Goal: Transaction & Acquisition: Purchase product/service

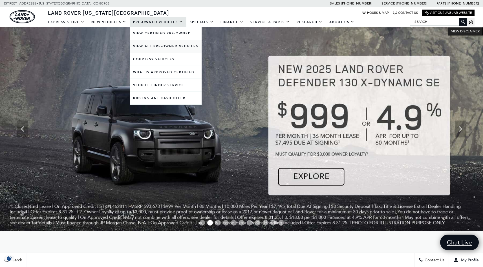
click at [164, 44] on link "View All Pre-Owned Vehicles" at bounding box center [166, 46] width 72 height 13
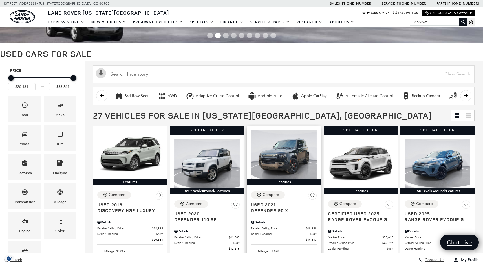
scroll to position [131, 0]
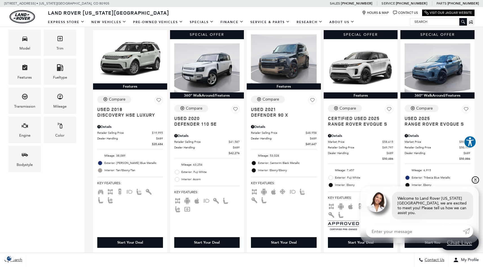
click at [475, 183] on link "✕" at bounding box center [475, 180] width 7 height 7
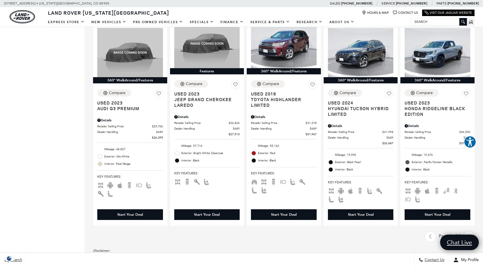
scroll to position [773, 0]
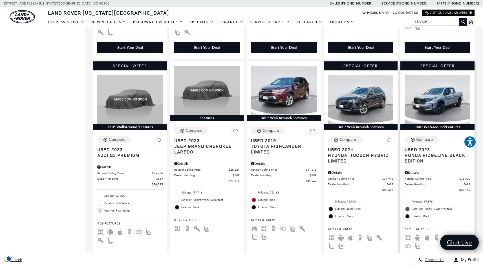
drag, startPoint x: 423, startPoint y: 152, endPoint x: 431, endPoint y: 163, distance: 14.1
click at [431, 163] on h2 "Used 2023 Honda Ridgeline Black Edition" at bounding box center [435, 155] width 61 height 17
click at [423, 156] on span "Honda Ridgeline Black Edition" at bounding box center [435, 158] width 61 height 11
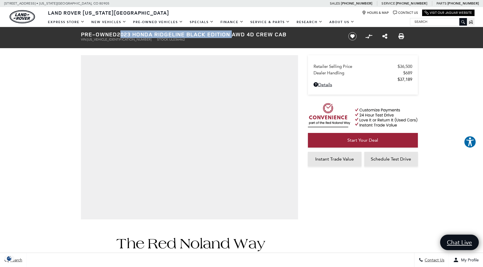
drag, startPoint x: 120, startPoint y: 34, endPoint x: 237, endPoint y: 34, distance: 116.2
click at [237, 34] on h1 "Pre-Owned 2023 Honda Ridgeline Black Edition AWD 4D Crew Cab" at bounding box center [210, 34] width 258 height 6
copy h1 "2023 Honda Ridgeline Black Edition"
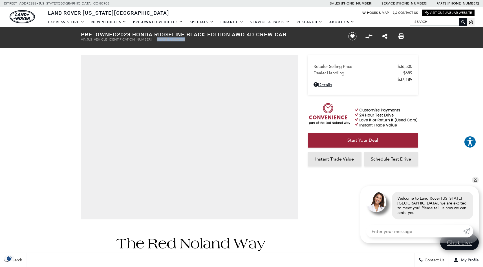
drag, startPoint x: 126, startPoint y: 40, endPoint x: 156, endPoint y: 40, distance: 30.5
click at [156, 40] on ul "VIN: 5FPYK3F89PB036462 Stock: UL036462" at bounding box center [210, 40] width 258 height 4
copy li "Stock: UL036462"
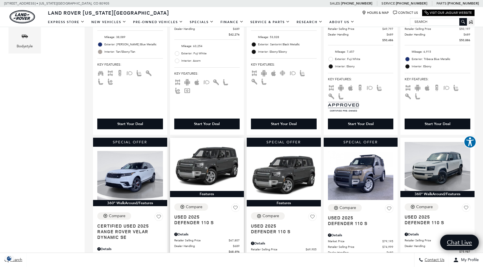
scroll to position [86, 0]
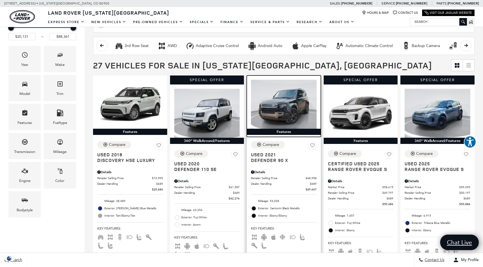
click at [299, 104] on img at bounding box center [284, 104] width 66 height 49
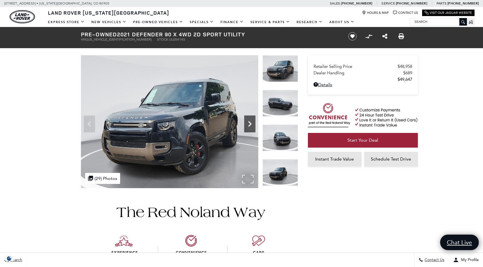
click at [253, 124] on icon "Next" at bounding box center [249, 123] width 11 height 11
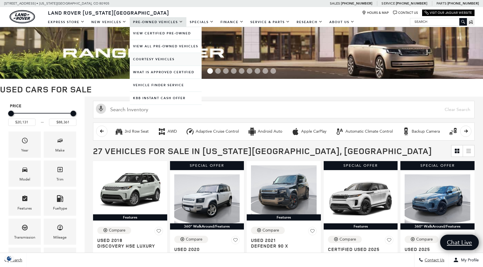
click at [153, 60] on link "Courtesy Vehicles" at bounding box center [166, 59] width 72 height 13
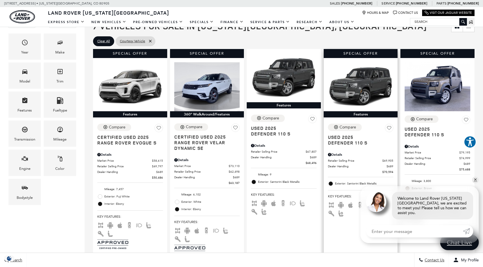
scroll to position [106, 0]
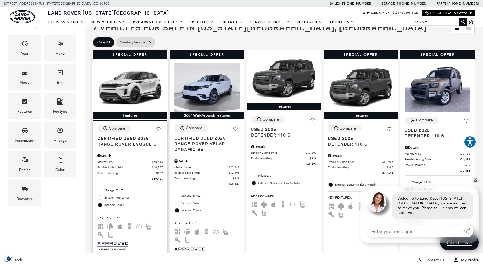
click at [132, 87] on img at bounding box center [130, 87] width 66 height 49
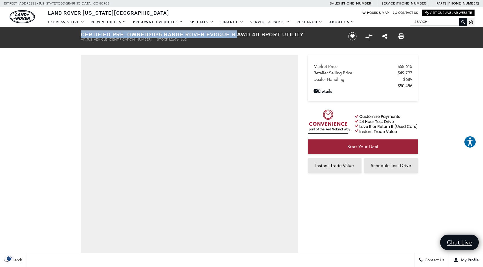
drag, startPoint x: 79, startPoint y: 34, endPoint x: 243, endPoint y: 33, distance: 163.9
click at [243, 33] on div "Certified Pre-Owned 2025 Range Rover Evoque S AWD 4D Sport Utility VIN: [US_VEH…" at bounding box center [207, 36] width 271 height 19
copy h1 "Certified Pre-Owned 2025 Range Rover Evoque S"
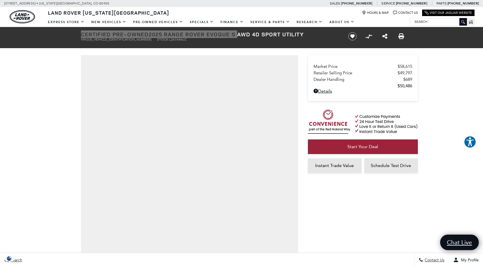
drag, startPoint x: 213, startPoint y: 6, endPoint x: 157, endPoint y: 34, distance: 63.5
click at [157, 34] on h1 "Certified Pre-Owned 2025 Range Rover Evoque S AWD 4D Sport Utility" at bounding box center [210, 34] width 258 height 6
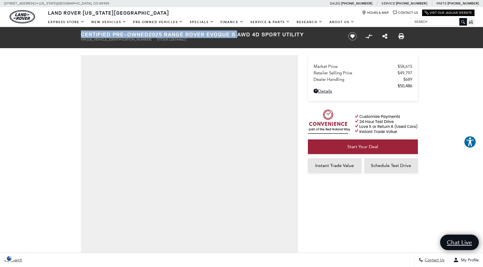
click at [155, 34] on h1 "Certified Pre-Owned 2025 Range Rover Evoque S AWD 4D Sport Utility" at bounding box center [210, 34] width 258 height 6
drag, startPoint x: 153, startPoint y: 35, endPoint x: 242, endPoint y: 34, distance: 88.9
click at [242, 34] on h1 "Certified Pre-Owned 2025 Range Rover Evoque S AWD 4D Sport Utility" at bounding box center [210, 34] width 258 height 6
copy h1 "2025 Range Rover Evoque S"
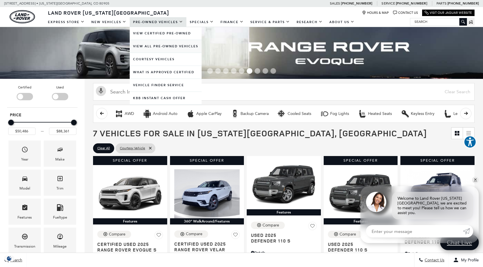
click at [183, 47] on link "View All Pre-Owned Vehicles" at bounding box center [166, 46] width 72 height 13
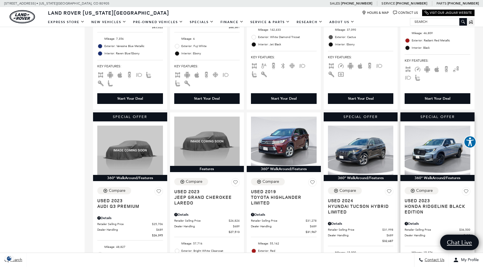
scroll to position [738, 0]
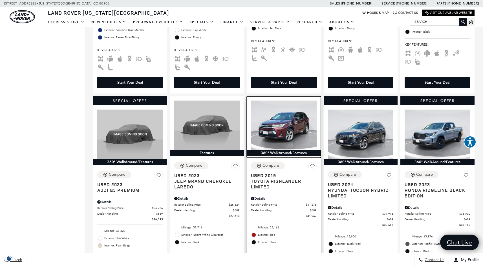
click at [288, 122] on img at bounding box center [284, 125] width 66 height 49
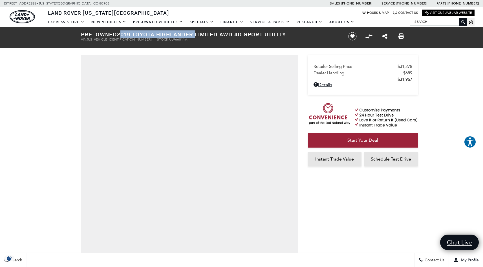
drag, startPoint x: 120, startPoint y: 36, endPoint x: 198, endPoint y: 37, distance: 77.3
click at [198, 37] on h1 "Pre-Owned 2019 Toyota Highlander Limited AWD 4D Sport Utility" at bounding box center [210, 34] width 258 height 6
drag, startPoint x: 157, startPoint y: 41, endPoint x: 126, endPoint y: 40, distance: 30.8
click at [126, 40] on ul "VIN: [US_VEHICLE_IDENTIFICATION_NUMBER] Stock: UL966011A" at bounding box center [210, 40] width 258 height 4
copy li "Stock: UL966011A"
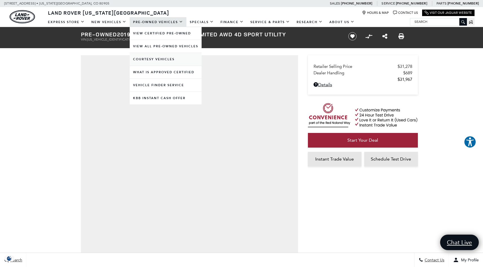
click at [159, 56] on link "Courtesy Vehicles" at bounding box center [166, 59] width 72 height 13
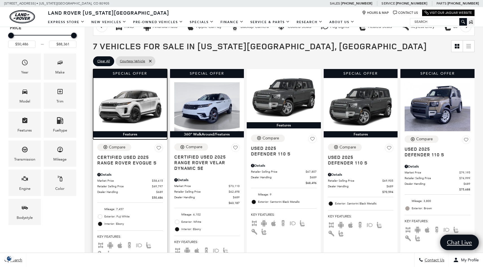
click at [129, 93] on img at bounding box center [130, 106] width 66 height 49
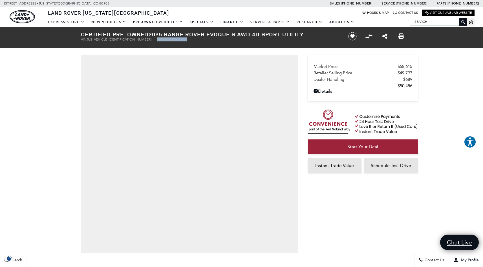
drag, startPoint x: 157, startPoint y: 40, endPoint x: 125, endPoint y: 40, distance: 32.4
click at [125, 40] on ul "VIN: [US_VEHICLE_IDENTIFICATION_NUMBER] Stock: L267646LC" at bounding box center [210, 40] width 258 height 4
copy li "Stock: L267646LC"
